Goal: Information Seeking & Learning: Learn about a topic

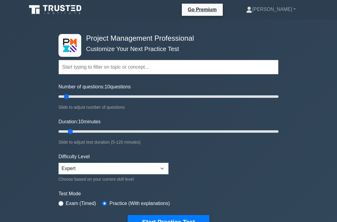
click at [71, 201] on label "Exam (Timed)" at bounding box center [81, 202] width 30 height 7
click at [65, 200] on div "Exam (Timed)" at bounding box center [77, 202] width 38 height 7
click at [61, 201] on input "radio" at bounding box center [60, 203] width 5 height 5
radio input "true"
click at [71, 133] on input "Duration: 10 minutes" at bounding box center [168, 131] width 220 height 7
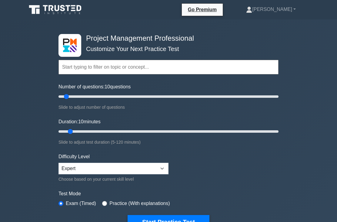
click at [75, 132] on input "Duration: 10 minutes" at bounding box center [168, 131] width 220 height 7
click at [73, 132] on input "Duration: 10 minutes" at bounding box center [168, 131] width 220 height 7
click at [91, 130] on input "Duration: 10 minutes" at bounding box center [168, 131] width 220 height 7
type input "15"
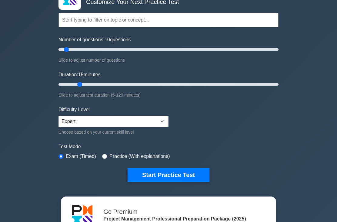
scroll to position [47, 0]
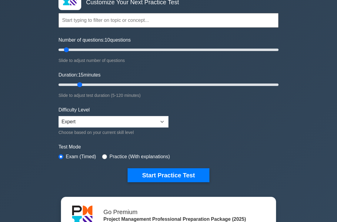
click at [177, 169] on button "Start Practice Test" at bounding box center [169, 175] width 82 height 14
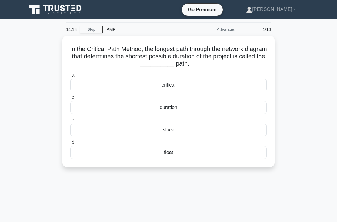
click at [211, 88] on div "critical" at bounding box center [168, 84] width 196 height 13
click at [70, 77] on input "a. critical" at bounding box center [70, 75] width 0 height 4
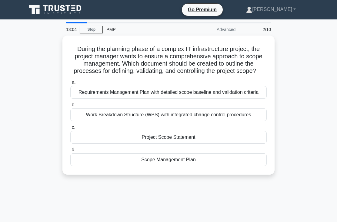
click at [126, 166] on div "Scope Management Plan" at bounding box center [168, 159] width 196 height 13
click at [70, 152] on input "d. Scope Management Plan" at bounding box center [70, 150] width 0 height 4
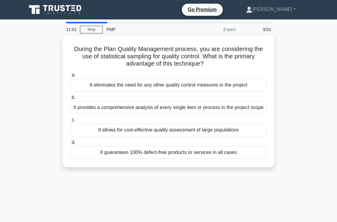
click at [125, 136] on div "It allows for cost-effective quality assessment of large populations" at bounding box center [168, 129] width 196 height 13
click at [70, 122] on input "c. It allows for cost-effective quality assessment of large populations" at bounding box center [70, 120] width 0 height 4
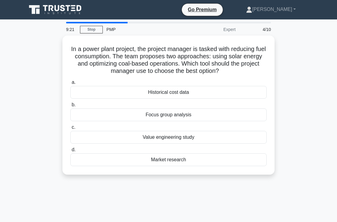
click at [140, 143] on div "Value engineering study" at bounding box center [168, 137] width 196 height 13
click at [70, 129] on input "c. Value engineering study" at bounding box center [70, 127] width 0 height 4
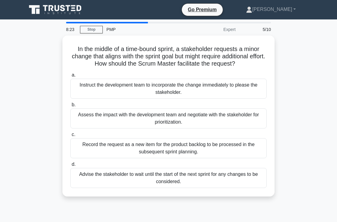
click at [124, 128] on div "Assess the impact with the development team and negotiate with the stakeholder …" at bounding box center [168, 118] width 196 height 20
click at [70, 107] on input "b. Assess the impact with the development team and negotiate with the stakehold…" at bounding box center [70, 105] width 0 height 4
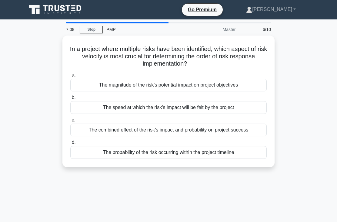
click at [158, 83] on div "The magnitude of the risk's potential impact on project objectives" at bounding box center [168, 84] width 196 height 13
click at [70, 77] on input "a. The magnitude of the risk's potential impact on project objectives" at bounding box center [70, 75] width 0 height 4
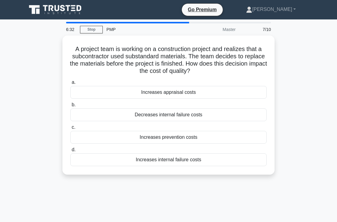
click at [180, 137] on div "Increases prevention costs" at bounding box center [168, 137] width 196 height 13
click at [70, 129] on input "c. Increases prevention costs" at bounding box center [70, 127] width 0 height 4
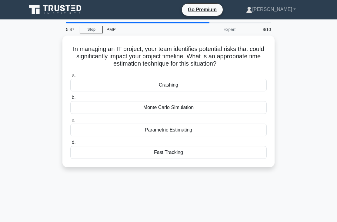
click at [125, 111] on div "Monte Carlo Simulation" at bounding box center [168, 107] width 196 height 13
click at [70, 99] on input "b. Monte Carlo Simulation" at bounding box center [70, 97] width 0 height 4
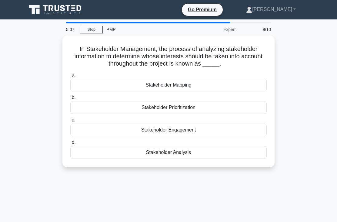
click at [108, 157] on div "Stakeholder Analysis" at bounding box center [168, 152] width 196 height 13
click at [70, 144] on input "d. Stakeholder Analysis" at bounding box center [70, 142] width 0 height 4
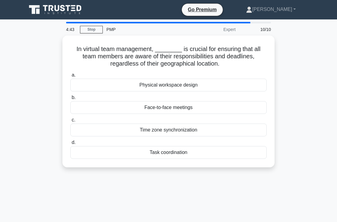
click at [120, 126] on div "Time zone synchronization" at bounding box center [168, 129] width 196 height 13
click at [70, 122] on input "c. Time zone synchronization" at bounding box center [70, 120] width 0 height 4
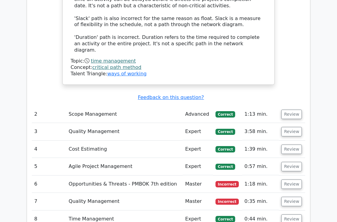
scroll to position [781, 0]
click at [287, 109] on button "Review" at bounding box center [291, 113] width 21 height 9
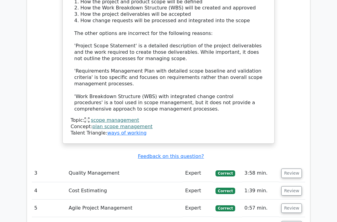
scroll to position [1127, 0]
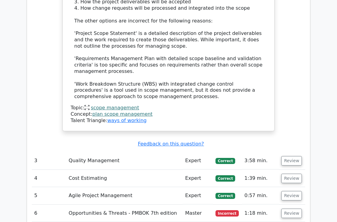
click at [289, 156] on button "Review" at bounding box center [291, 160] width 21 height 9
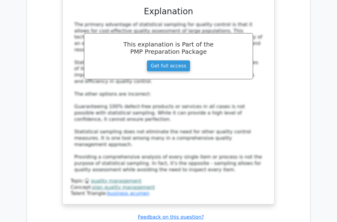
scroll to position [1428, 0]
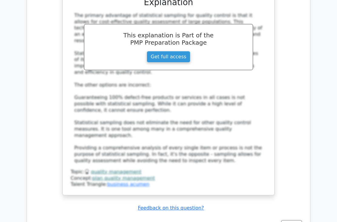
click at [292, 220] on button "Review" at bounding box center [291, 224] width 21 height 9
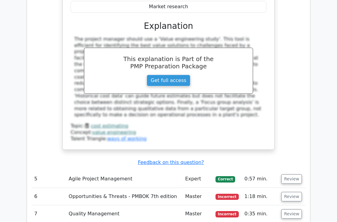
scroll to position [1771, 0]
click at [292, 174] on button "Review" at bounding box center [291, 178] width 21 height 9
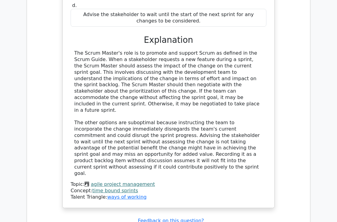
scroll to position [2093, 0]
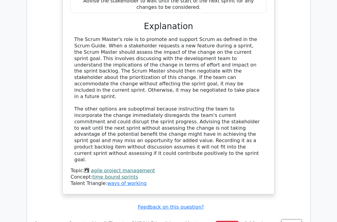
click at [287, 219] on button "Review" at bounding box center [291, 223] width 21 height 9
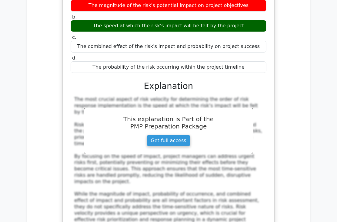
scroll to position [2368, 0]
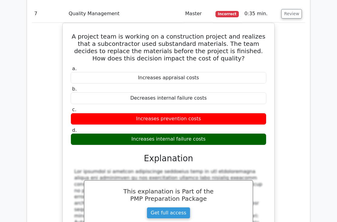
scroll to position [2642, 0]
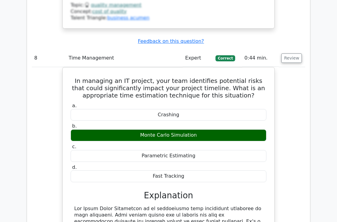
scroll to position [2917, 0]
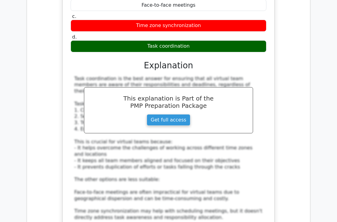
scroll to position [3766, 0]
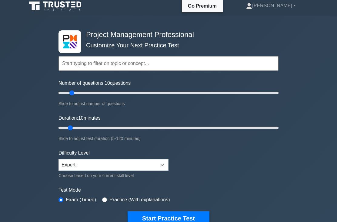
scroll to position [4, 0]
type input "15"
click at [72, 103] on div "Slide to adjust number of questions" at bounding box center [168, 103] width 220 height 7
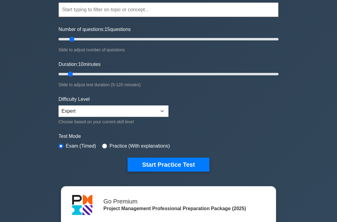
scroll to position [58, 0]
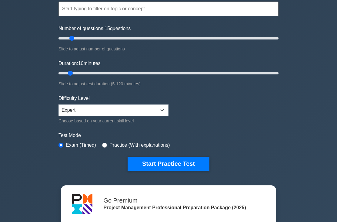
click at [175, 161] on button "Start Practice Test" at bounding box center [169, 164] width 82 height 14
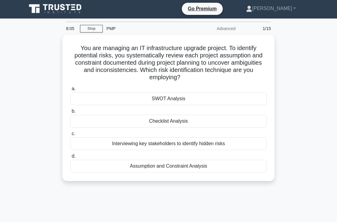
scroll to position [1, 0]
click at [204, 163] on div "Assumption and Constraint Analysis" at bounding box center [168, 165] width 196 height 13
click at [70, 158] on input "d. Assumption and Constraint Analysis" at bounding box center [70, 156] width 0 height 4
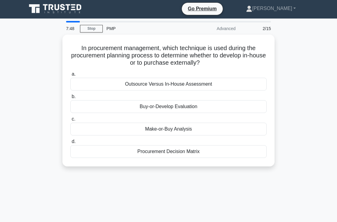
scroll to position [0, 0]
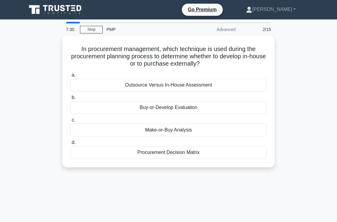
click at [184, 128] on div "Make-or-Buy Analysis" at bounding box center [168, 129] width 196 height 13
click at [70, 122] on input "c. Make-or-Buy Analysis" at bounding box center [70, 120] width 0 height 4
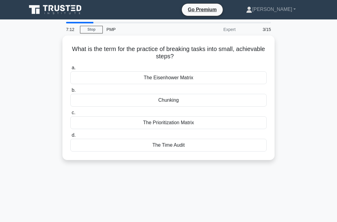
click at [198, 102] on div "Chunking" at bounding box center [168, 100] width 196 height 13
click at [70, 92] on input "b. Chunking" at bounding box center [70, 90] width 0 height 4
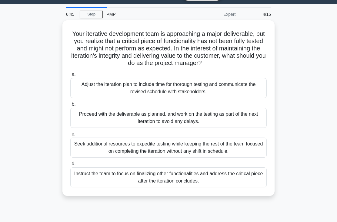
scroll to position [18, 0]
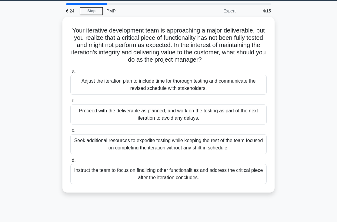
click at [127, 95] on div "Adjust the iteration plan to include time for thorough testing and communicate …" at bounding box center [168, 85] width 196 height 20
click at [70, 73] on input "a. Adjust the iteration plan to include time for thorough testing and communica…" at bounding box center [70, 71] width 0 height 4
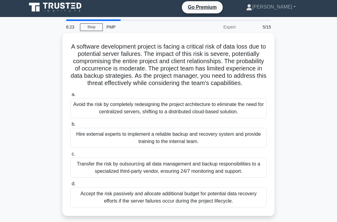
scroll to position [0, 0]
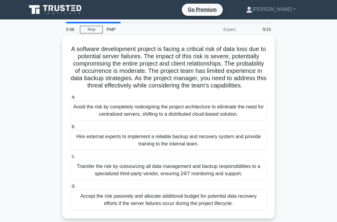
click at [109, 119] on div "Avoid the risk by completely redesigning the project architecture to eliminate …" at bounding box center [168, 110] width 196 height 20
click at [70, 99] on input "a. Avoid the risk by completely redesigning the project architecture to elimina…" at bounding box center [70, 97] width 0 height 4
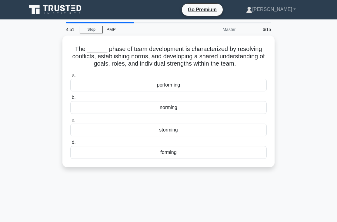
click at [128, 114] on div "norming" at bounding box center [168, 107] width 196 height 13
click at [70, 99] on input "b. norming" at bounding box center [70, 97] width 0 height 4
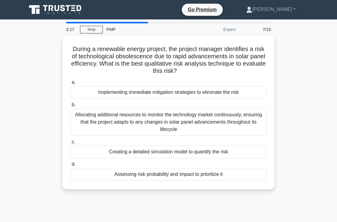
click at [188, 171] on div "Assessing risk probability and impact to prioritize it" at bounding box center [168, 174] width 196 height 13
click at [70, 166] on input "d. Assessing risk probability and impact to prioritize it" at bounding box center [70, 164] width 0 height 4
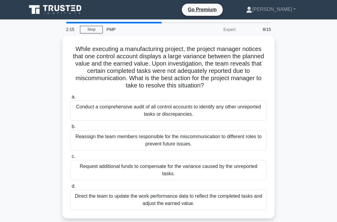
click at [128, 120] on div "Conduct a comprehensive audit of all control accounts to identify any other unr…" at bounding box center [168, 110] width 196 height 20
click at [70, 99] on input "a. Conduct a comprehensive audit of all control accounts to identify any other …" at bounding box center [70, 97] width 0 height 4
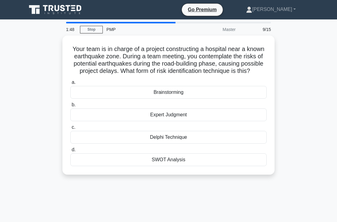
click at [169, 121] on div "Expert Judgment" at bounding box center [168, 114] width 196 height 13
click at [70, 107] on input "b. Expert Judgment" at bounding box center [70, 105] width 0 height 4
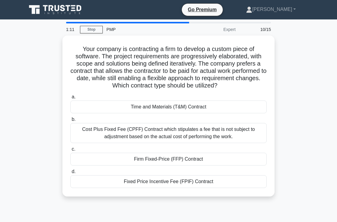
click at [146, 113] on div "Time and Materials (T&M) Contract" at bounding box center [168, 106] width 196 height 13
click at [70, 99] on input "a. Time and Materials (T&M) Contract" at bounding box center [70, 97] width 0 height 4
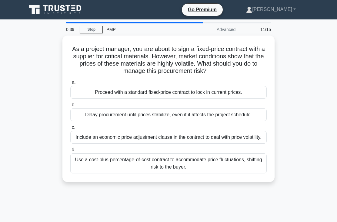
click at [112, 143] on div "Include an economic price adjustment clause in the contract to deal with price …" at bounding box center [168, 137] width 196 height 13
click at [70, 129] on input "c. Include an economic price adjustment clause in the contract to deal with pri…" at bounding box center [70, 127] width 0 height 4
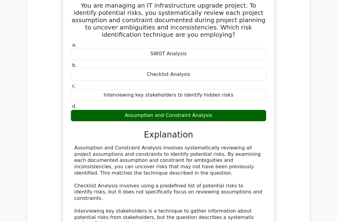
scroll to position [565, 0]
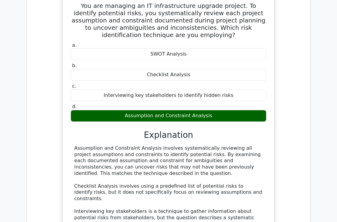
click at [334, 110] on main "Go Premium Project Management Professional Preparation Package (2025) Earn 35 P…" at bounding box center [168, 86] width 337 height 1263
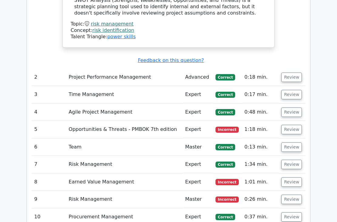
click at [293, 73] on button "Review" at bounding box center [291, 77] width 21 height 9
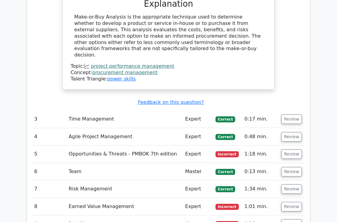
click at [286, 115] on button "Review" at bounding box center [291, 119] width 21 height 9
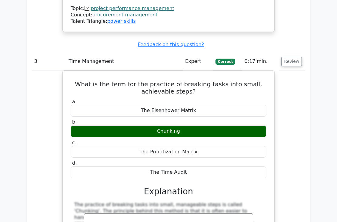
scroll to position [1068, 0]
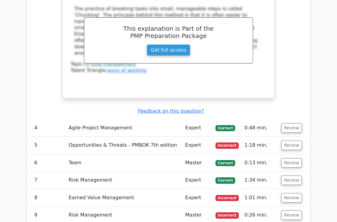
click at [295, 123] on button "Review" at bounding box center [291, 127] width 21 height 9
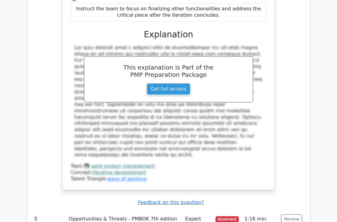
scroll to position [1542, 0]
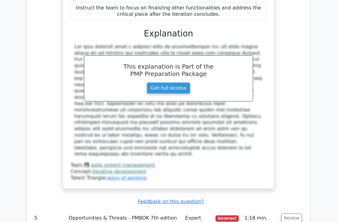
click at [298, 213] on button "Review" at bounding box center [291, 217] width 21 height 9
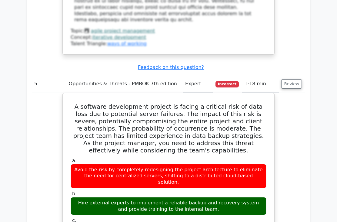
scroll to position [1680, 0]
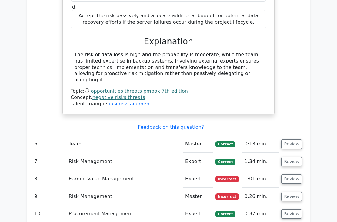
click at [288, 139] on button "Review" at bounding box center [291, 143] width 21 height 9
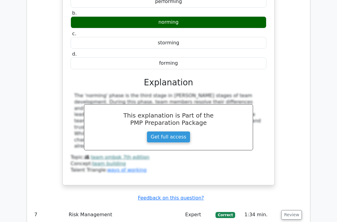
click at [289, 210] on button "Review" at bounding box center [291, 214] width 21 height 9
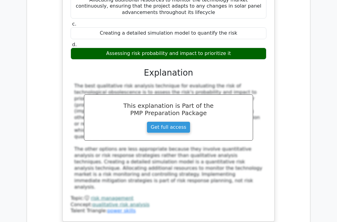
scroll to position [2428, 0]
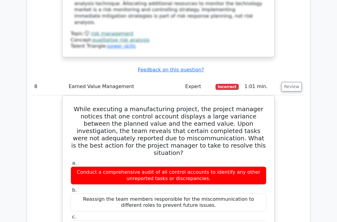
scroll to position [2591, 0]
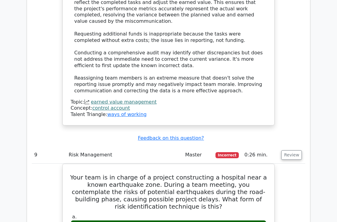
scroll to position [2885, 0]
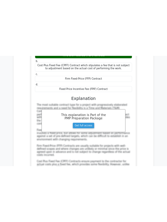
scroll to position [3964, 0]
